Goal: Transaction & Acquisition: Purchase product/service

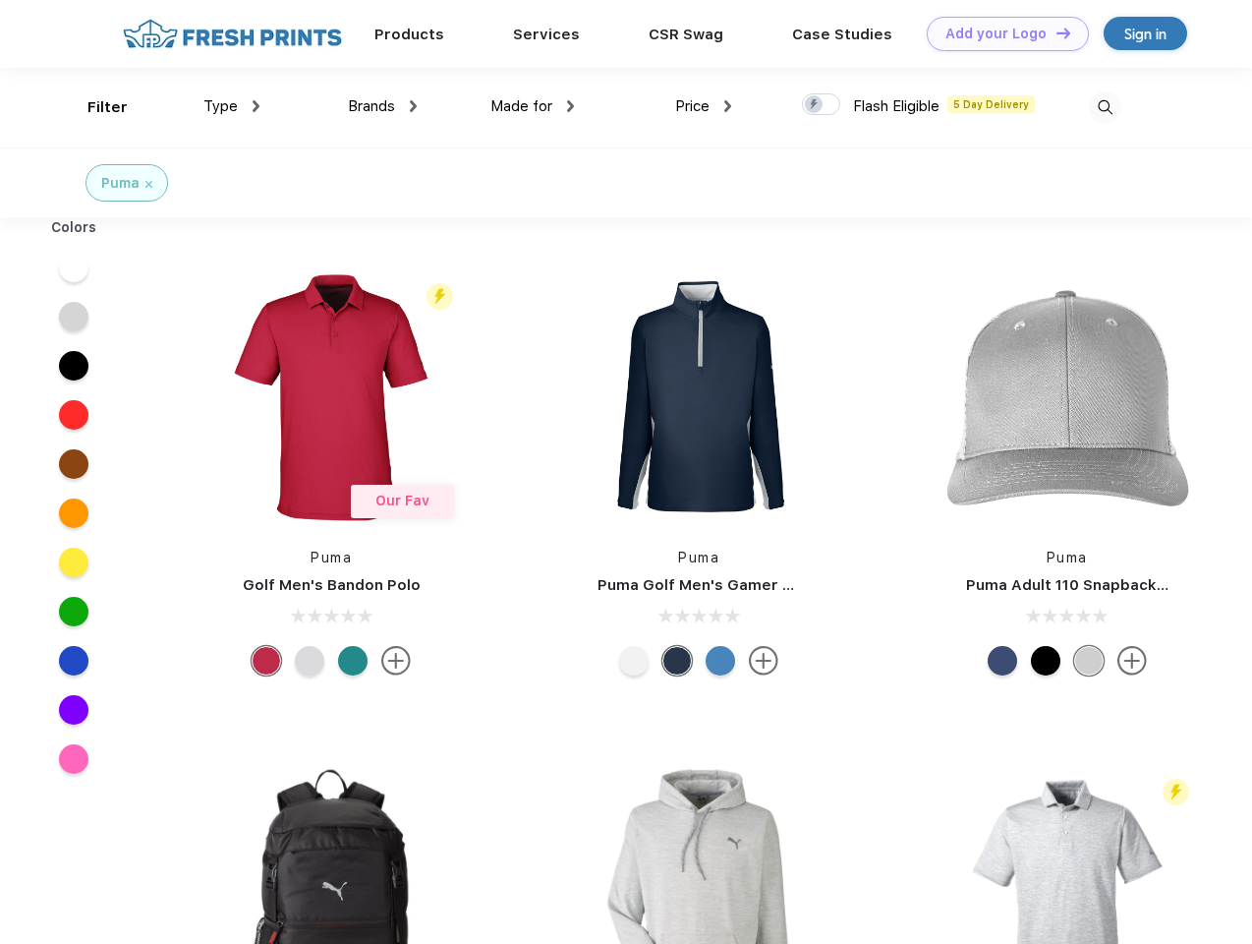
click at [1001, 33] on link "Add your Logo Design Tool" at bounding box center [1008, 34] width 162 height 34
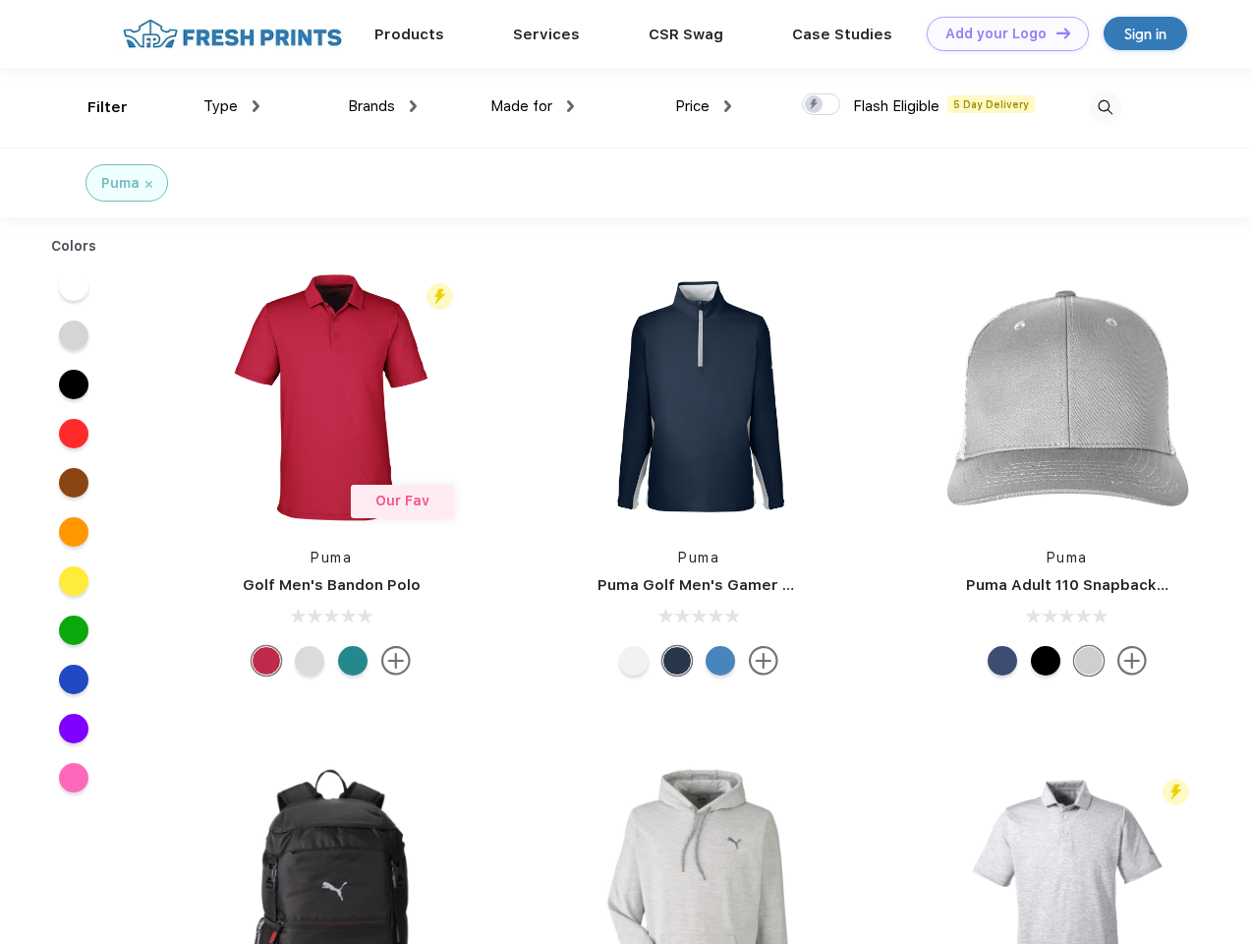
click at [0, 0] on div "Design Tool" at bounding box center [0, 0] width 0 height 0
click at [1055, 32] on link "Add your Logo Design Tool" at bounding box center [1008, 34] width 162 height 34
click at [94, 107] on div "Filter" at bounding box center [107, 107] width 40 height 23
click at [232, 106] on span "Type" at bounding box center [220, 106] width 34 height 18
click at [382, 106] on span "Brands" at bounding box center [371, 106] width 47 height 18
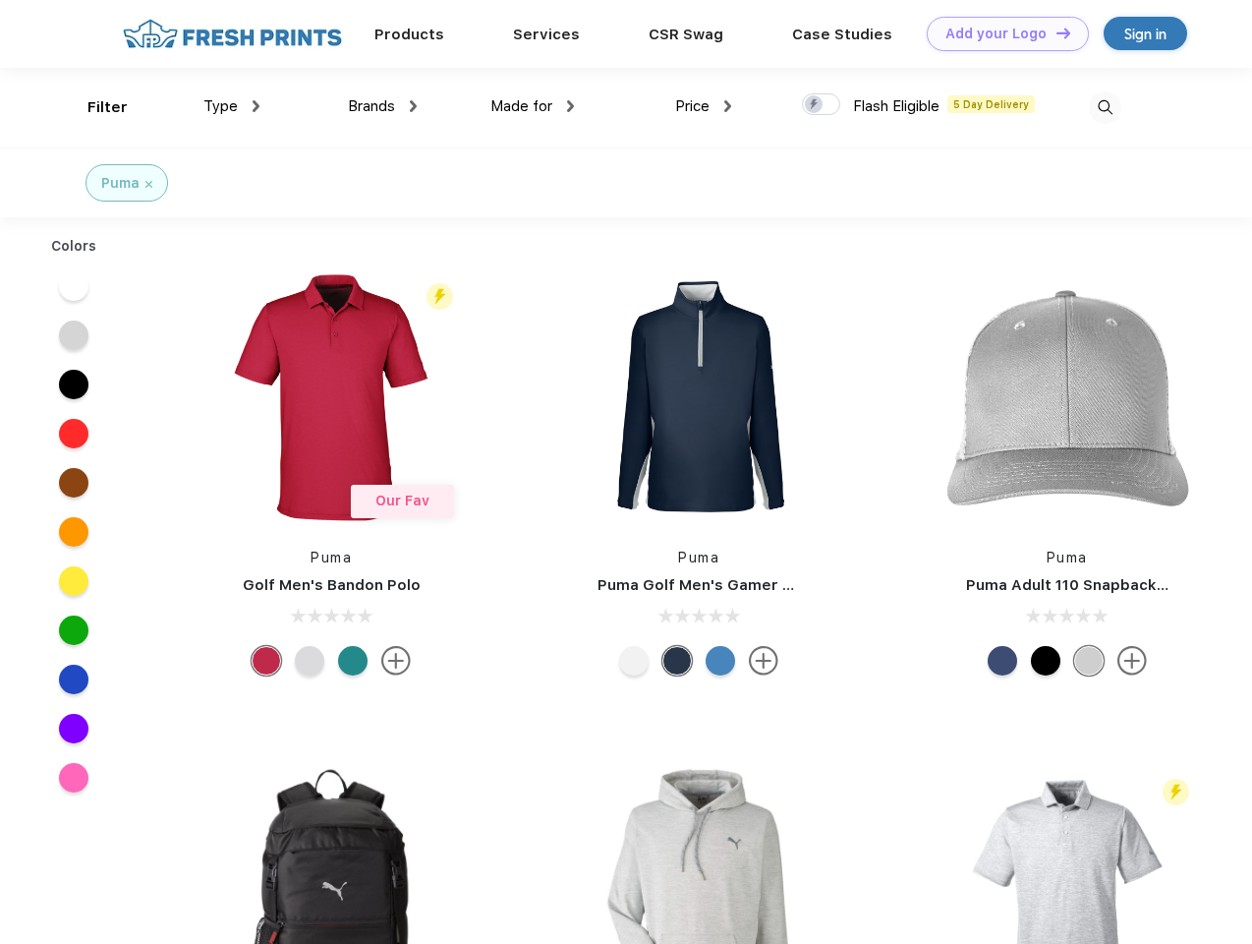
click at [533, 106] on span "Made for" at bounding box center [521, 106] width 62 height 18
click at [704, 106] on span "Price" at bounding box center [692, 106] width 34 height 18
click at [822, 105] on div at bounding box center [821, 104] width 38 height 22
click at [815, 105] on input "checkbox" at bounding box center [808, 98] width 13 height 13
click at [1105, 107] on img at bounding box center [1105, 107] width 32 height 32
